Goal: Share content

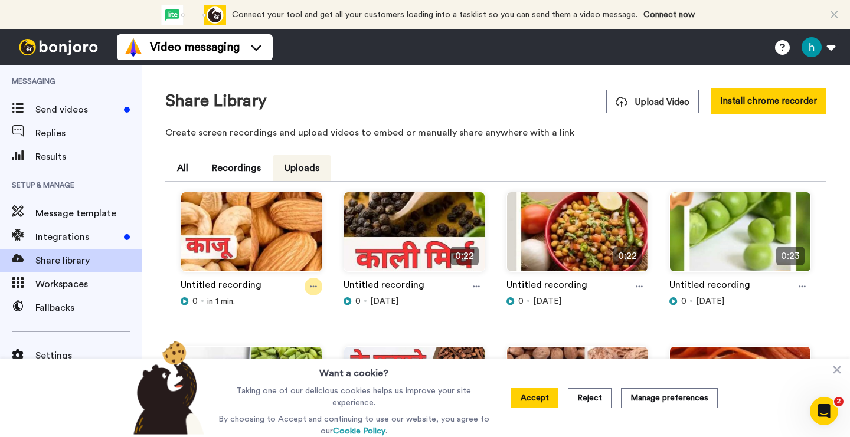
click at [314, 291] on icon at bounding box center [313, 287] width 7 height 8
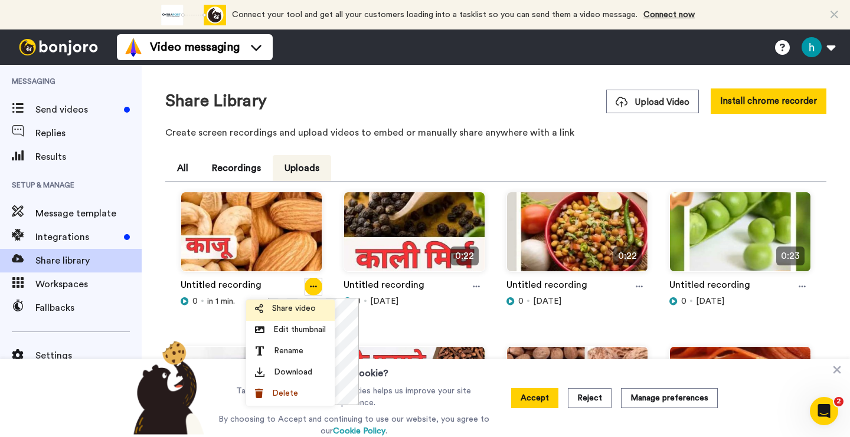
click at [306, 313] on span "Share video" at bounding box center [294, 309] width 44 height 12
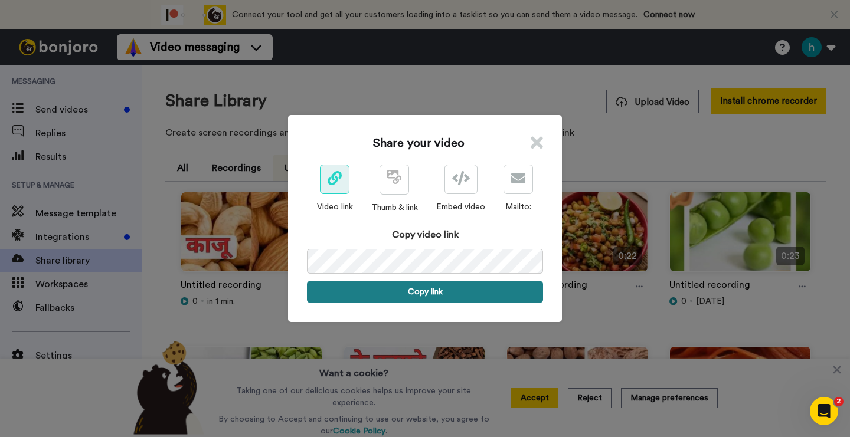
click at [445, 291] on button "Copy link" at bounding box center [425, 292] width 236 height 22
